Goal: Transaction & Acquisition: Download file/media

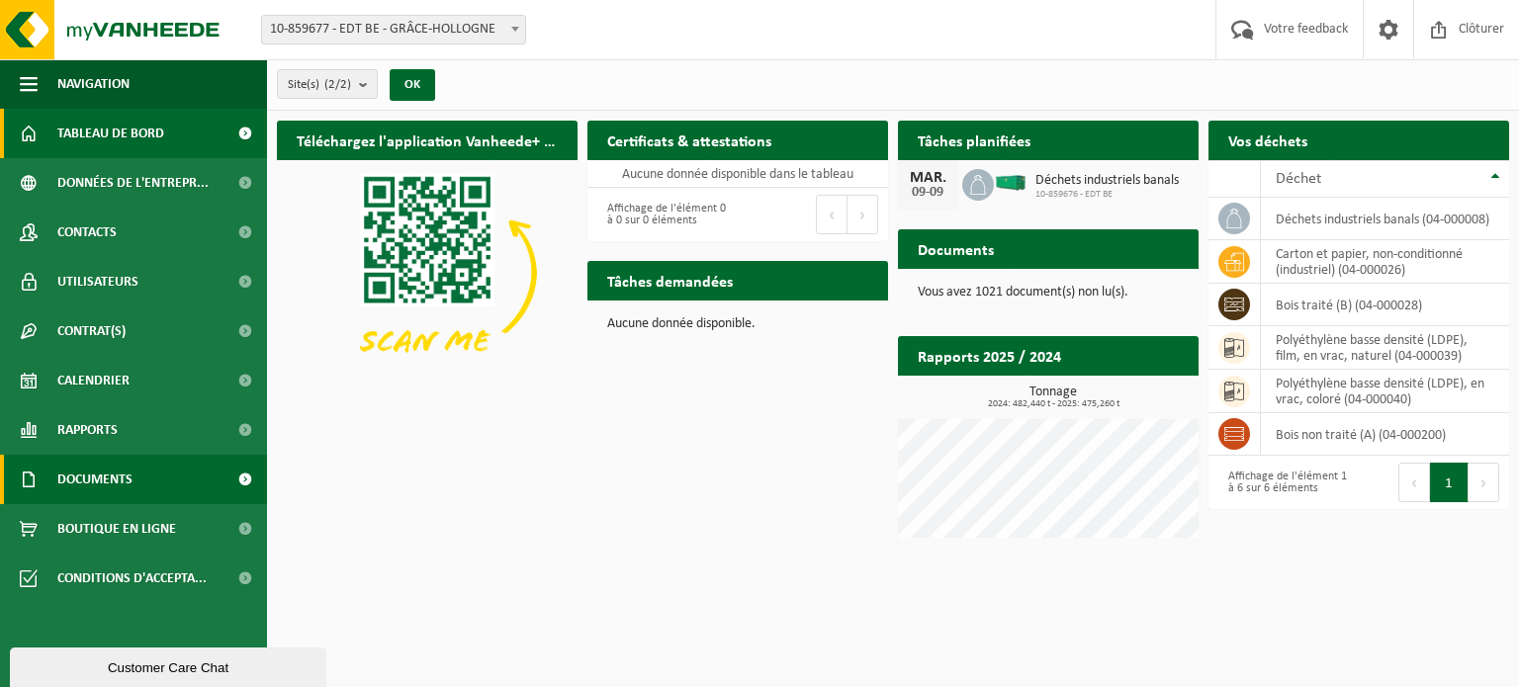
click at [99, 480] on span "Documents" at bounding box center [94, 479] width 75 height 49
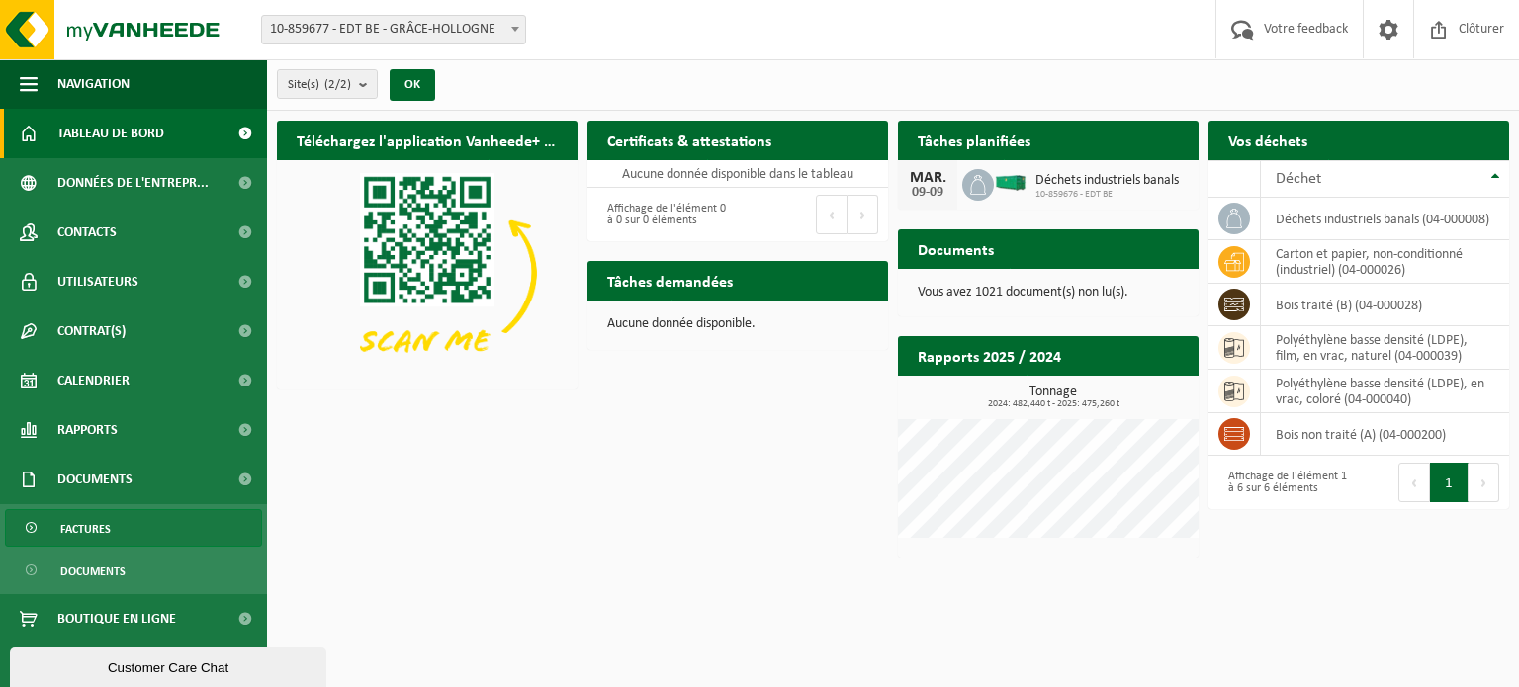
click at [121, 529] on link "Factures" at bounding box center [133, 528] width 257 height 38
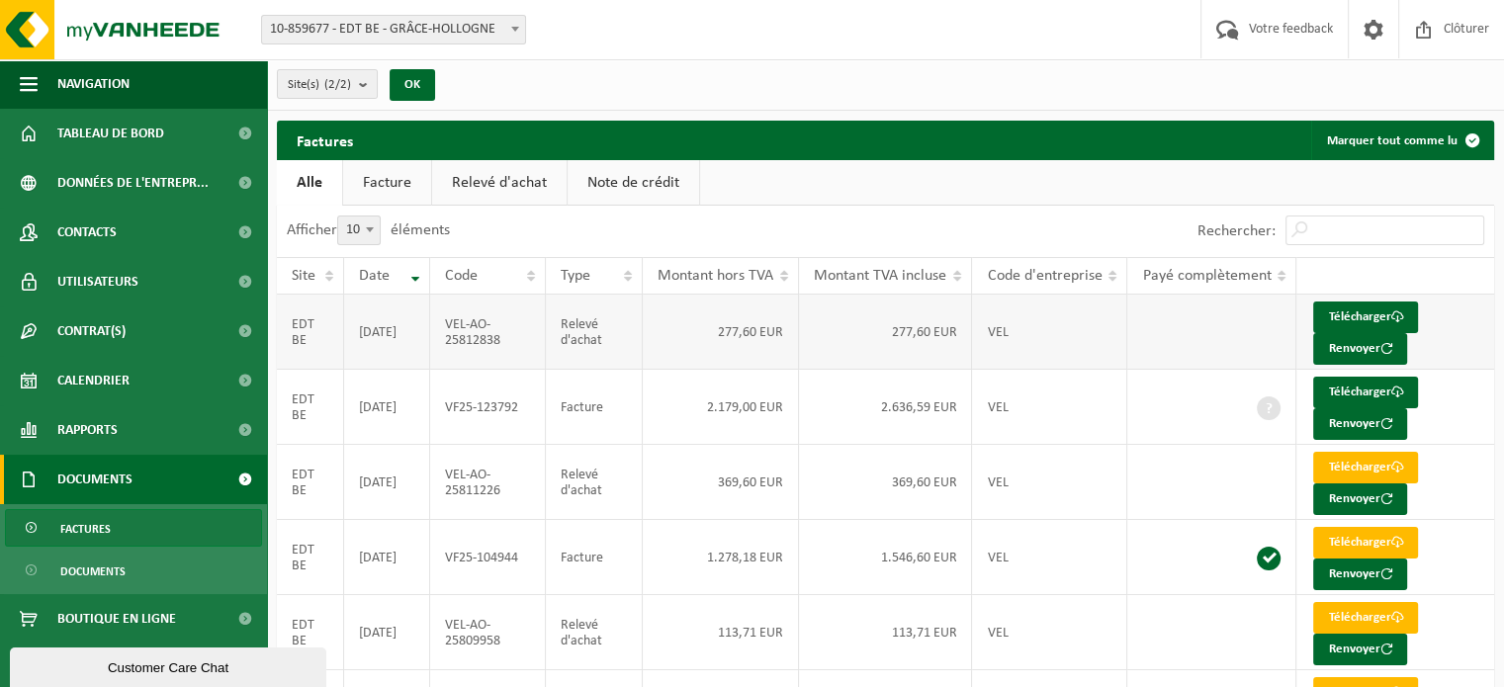
click at [1088, 336] on td "VEL" at bounding box center [1049, 332] width 155 height 75
click at [1357, 311] on link "Télécharger" at bounding box center [1365, 318] width 105 height 32
